Goal: Task Accomplishment & Management: Manage account settings

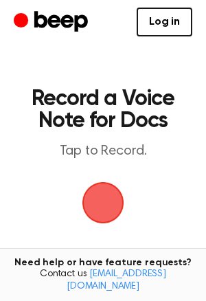
click at [110, 209] on span "button" at bounding box center [103, 203] width 39 height 39
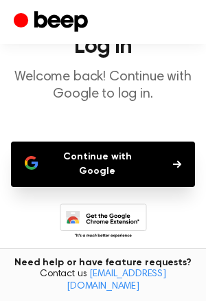
scroll to position [53, 0]
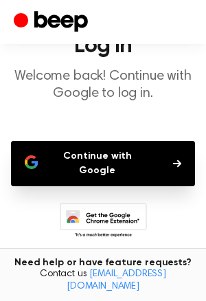
click at [140, 169] on button "Continue with Google" at bounding box center [103, 163] width 184 height 45
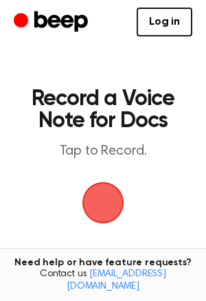
click at [91, 193] on span "button" at bounding box center [104, 203] width 42 height 42
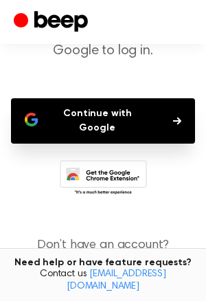
scroll to position [120, 0]
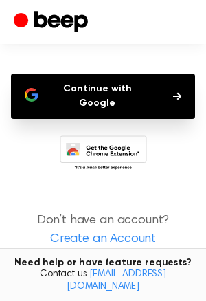
click at [111, 231] on link "Create an Account" at bounding box center [103, 240] width 179 height 19
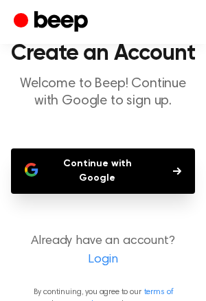
scroll to position [49, 0]
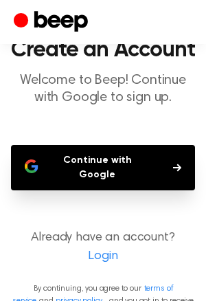
click at [85, 164] on button "Continue with Google" at bounding box center [103, 167] width 184 height 45
click at [88, 232] on p "Already have an account? Login" at bounding box center [103, 247] width 184 height 37
click at [105, 253] on link "Login" at bounding box center [103, 257] width 179 height 19
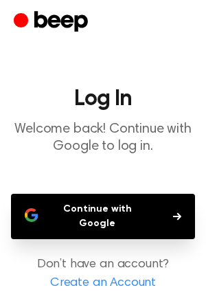
click at [68, 214] on button "Continue with Google" at bounding box center [103, 216] width 184 height 45
